Goal: Information Seeking & Learning: Find contact information

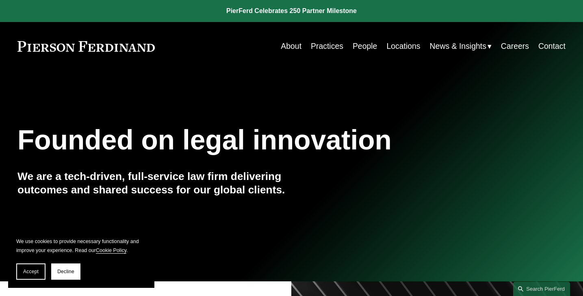
click at [406, 47] on link "Locations" at bounding box center [404, 46] width 34 height 16
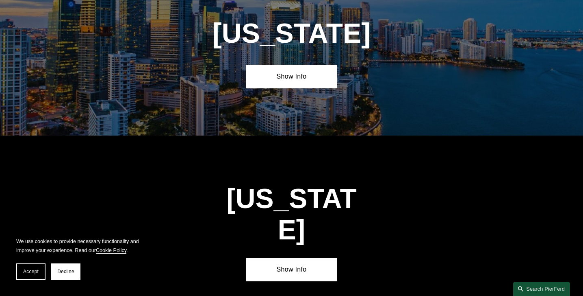
scroll to position [1045, 0]
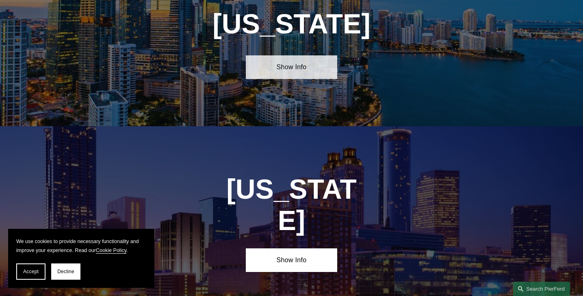
click at [289, 69] on link "Show Info" at bounding box center [291, 67] width 91 height 24
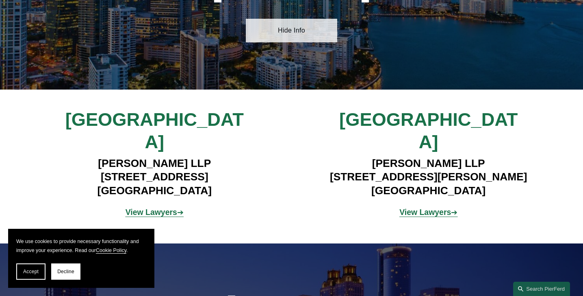
scroll to position [1082, 0]
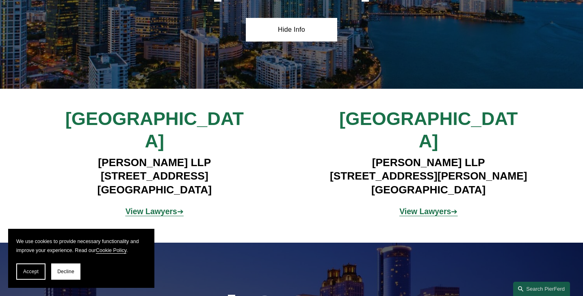
click at [159, 207] on strong "View Lawyers" at bounding box center [152, 211] width 52 height 9
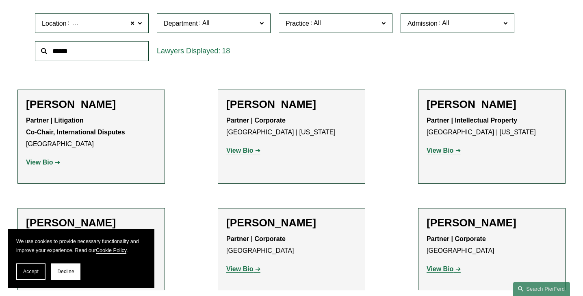
scroll to position [279, 0]
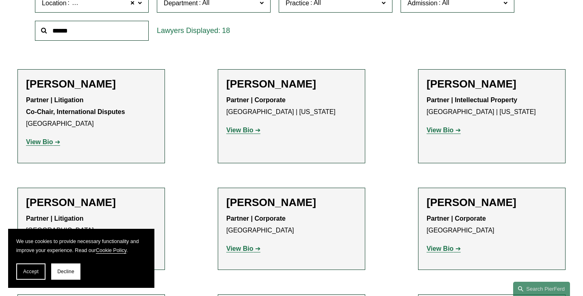
click at [48, 139] on strong "View Bio" at bounding box center [39, 141] width 27 height 7
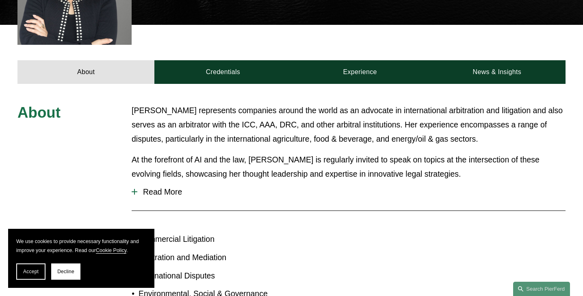
scroll to position [293, 0]
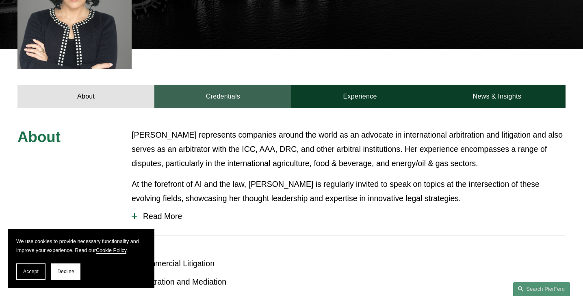
click at [224, 85] on link "Credentials" at bounding box center [223, 97] width 137 height 24
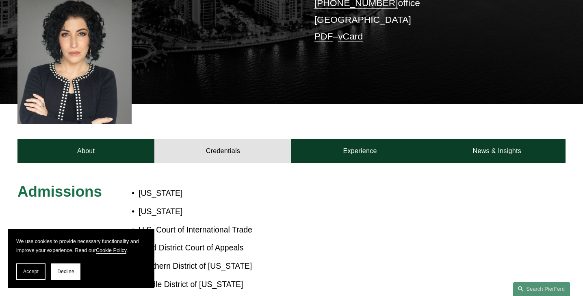
scroll to position [165, 0]
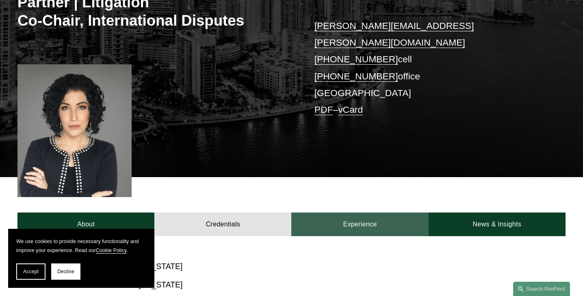
click at [345, 212] on link "Experience" at bounding box center [360, 224] width 137 height 24
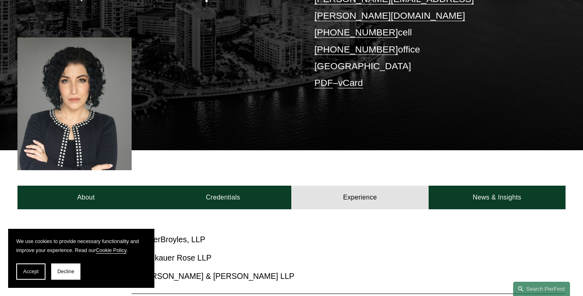
scroll to position [218, 0]
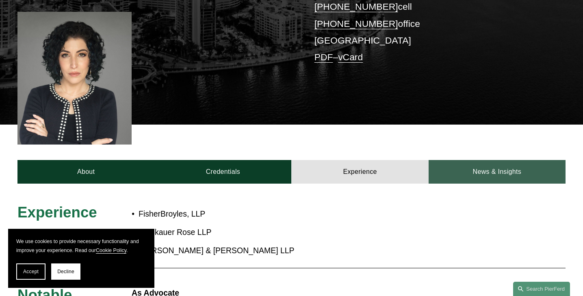
click at [482, 160] on link "News & Insights" at bounding box center [497, 172] width 137 height 24
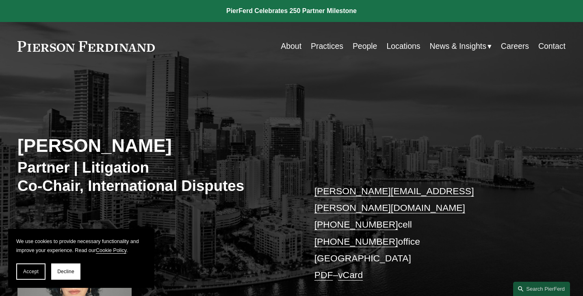
scroll to position [0, 0]
click at [514, 45] on link "Careers" at bounding box center [515, 46] width 28 height 16
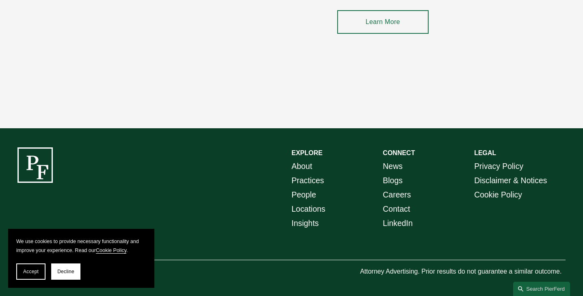
scroll to position [1182, 0]
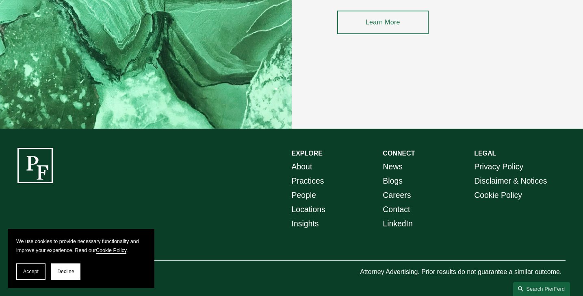
click at [307, 206] on link "Locations" at bounding box center [309, 209] width 34 height 14
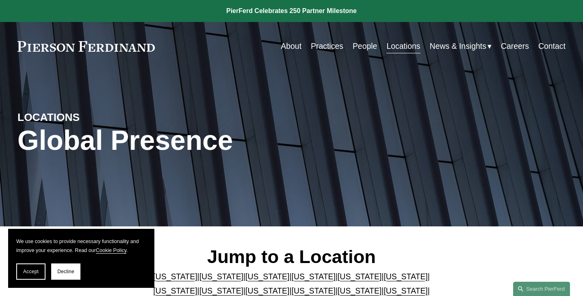
click at [401, 47] on link "Locations" at bounding box center [404, 46] width 34 height 16
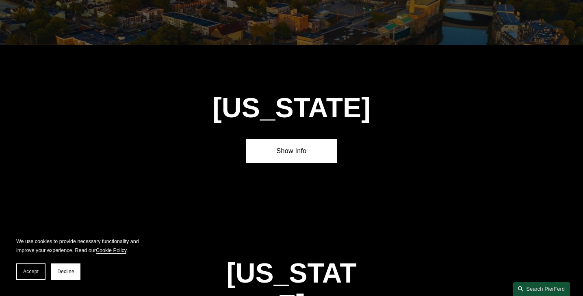
scroll to position [1045, 0]
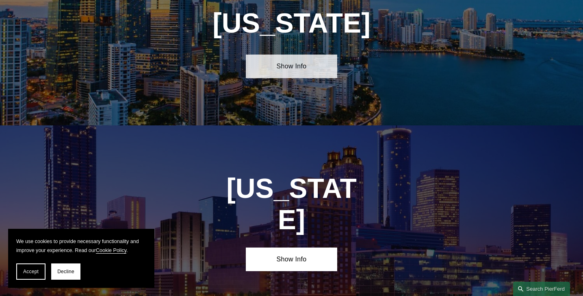
click at [284, 66] on link "Show Info" at bounding box center [291, 66] width 91 height 24
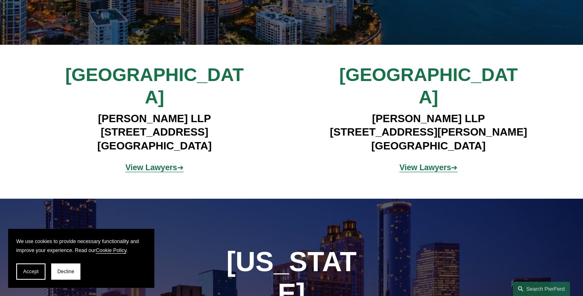
scroll to position [1137, 0]
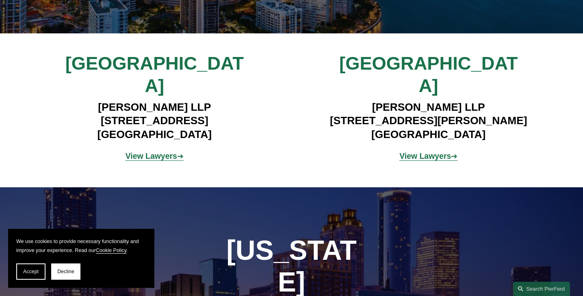
click at [151, 151] on strong "View Lawyers" at bounding box center [152, 155] width 52 height 9
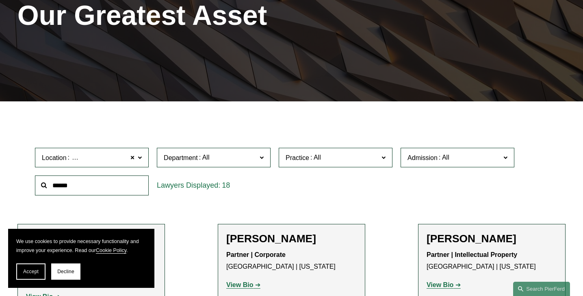
scroll to position [218, 0]
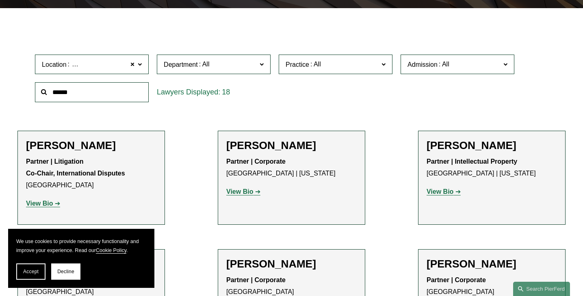
drag, startPoint x: 125, startPoint y: 146, endPoint x: 26, endPoint y: 145, distance: 99.6
click at [26, 145] on li "[PERSON_NAME] Partner | Litigation Co-Chair, International Disputes Miami View …" at bounding box center [91, 178] width 148 height 94
copy h2 "[PERSON_NAME]"
